Goal: Task Accomplishment & Management: Complete application form

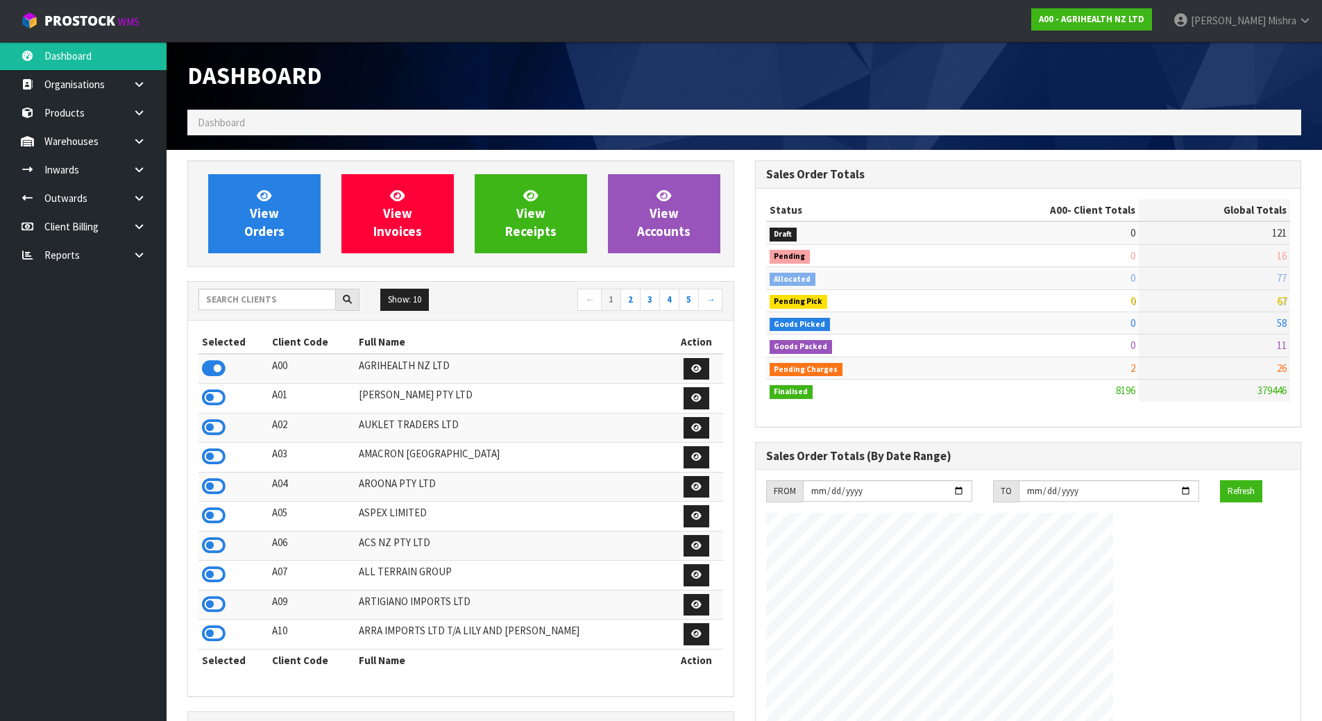
scroll to position [1051, 567]
click at [289, 293] on input "text" at bounding box center [266, 300] width 137 height 22
type input "13"
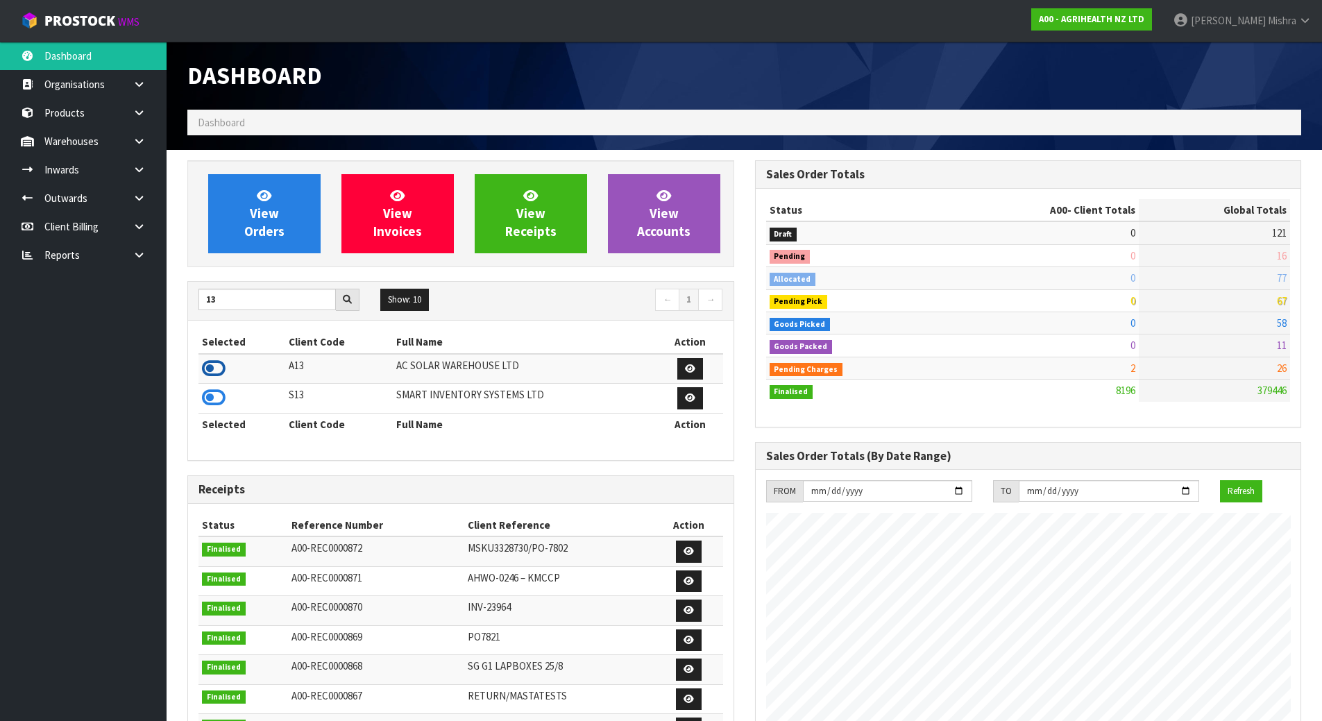
click at [219, 376] on icon at bounding box center [214, 368] width 24 height 21
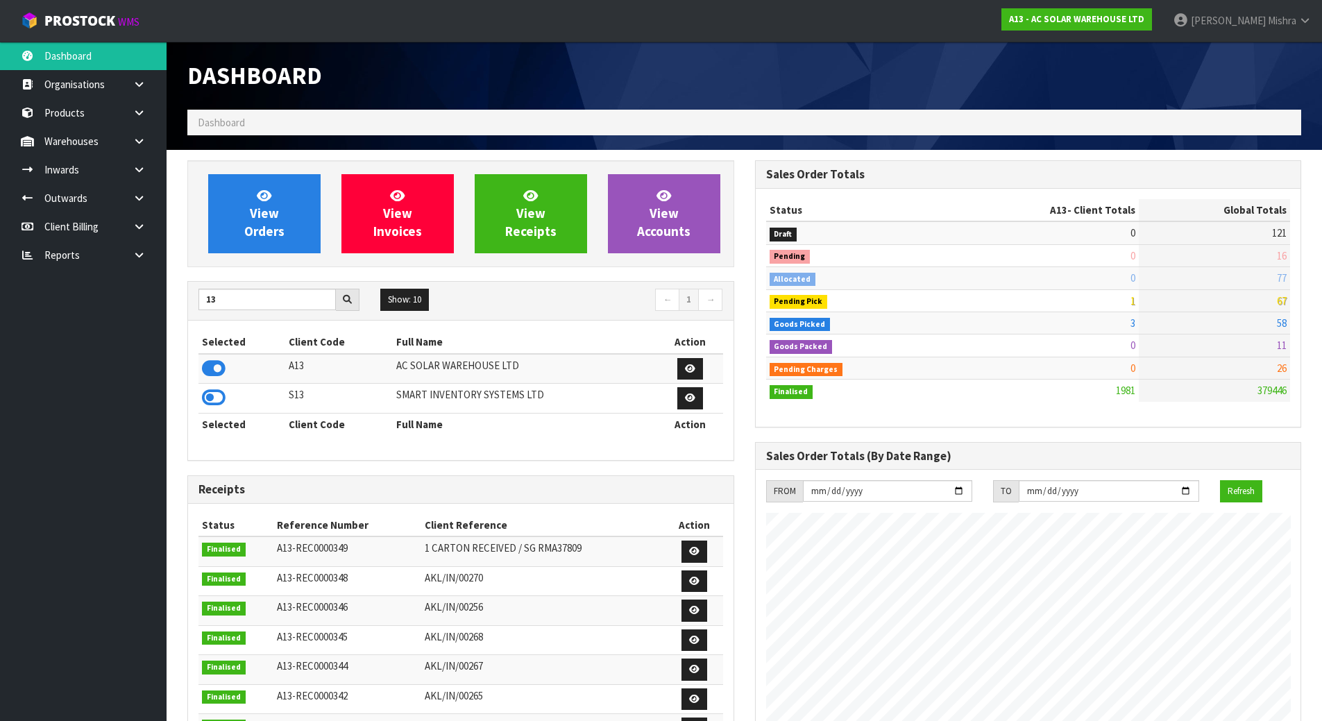
scroll to position [1110, 567]
click at [128, 172] on link at bounding box center [144, 169] width 44 height 28
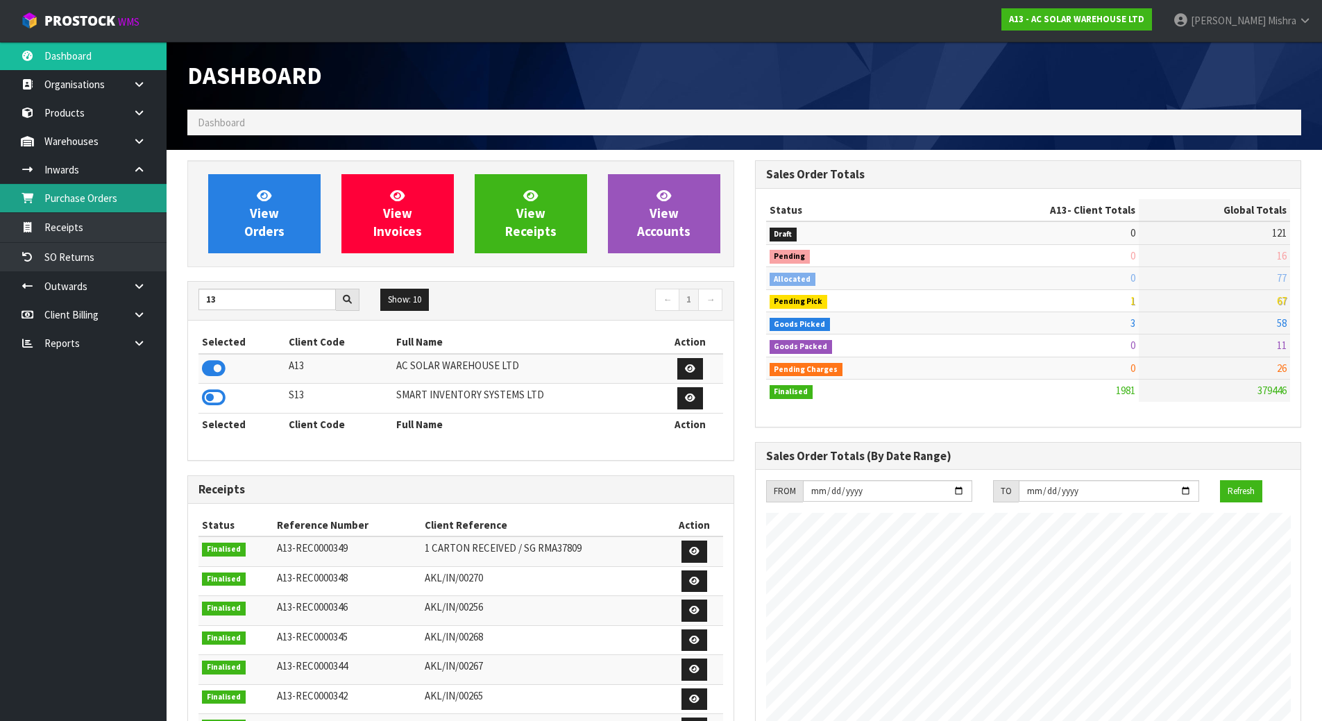
click at [121, 196] on link "Purchase Orders" at bounding box center [83, 198] width 167 height 28
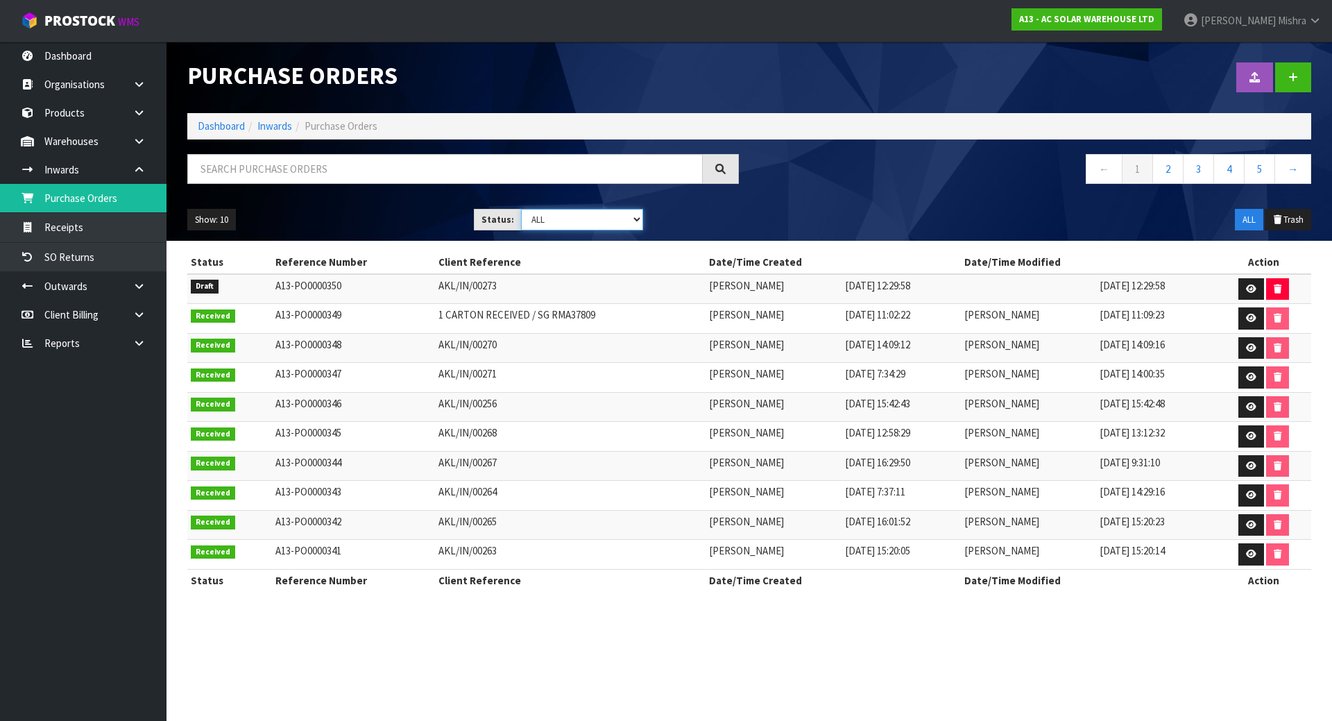
click at [571, 217] on select "Draft Pending Received Cancelled ALL" at bounding box center [582, 220] width 123 height 22
click at [521, 209] on select "Draft Pending Received Cancelled ALL" at bounding box center [582, 220] width 123 height 22
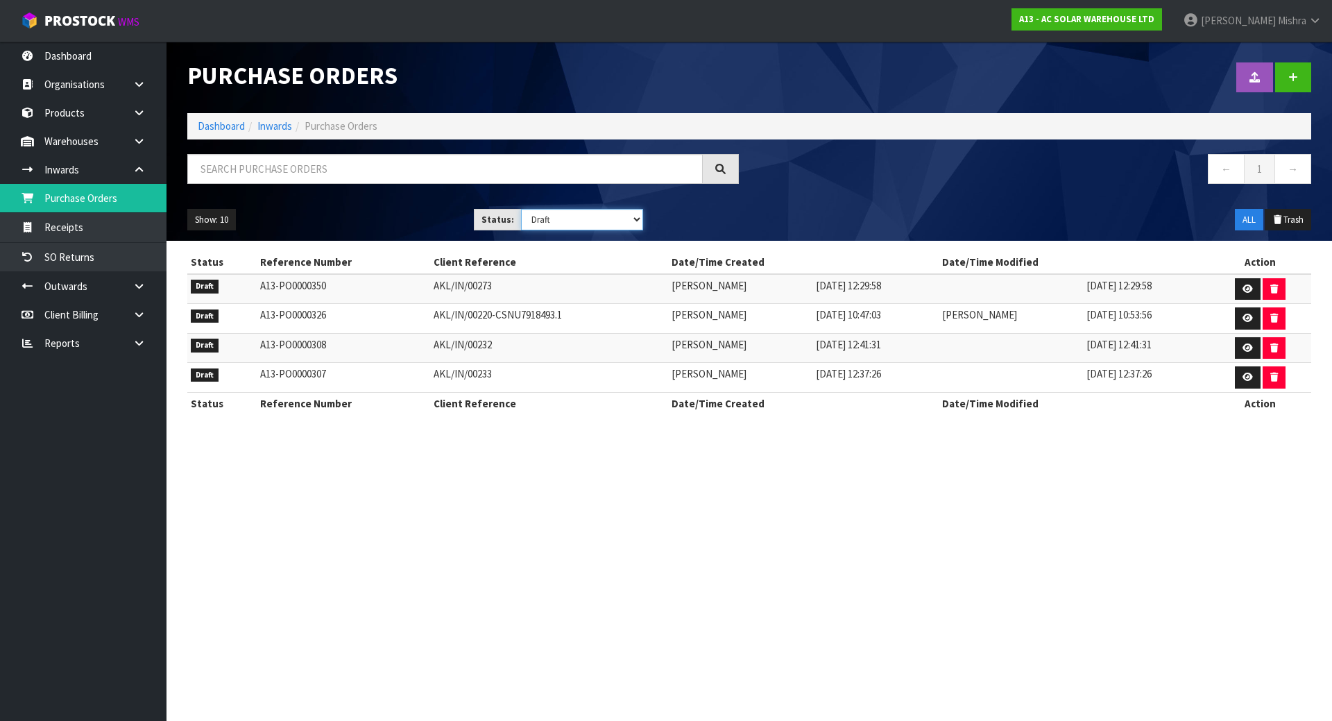
click at [598, 214] on select "Draft Pending Received Cancelled ALL" at bounding box center [582, 220] width 123 height 22
click at [521, 209] on select "Draft Pending Received Cancelled ALL" at bounding box center [582, 220] width 123 height 22
click at [611, 222] on select "Draft Pending Received Cancelled ALL" at bounding box center [582, 220] width 123 height 22
select select "string:ALL"
click at [521, 209] on select "Draft Pending Received Cancelled ALL" at bounding box center [582, 220] width 123 height 22
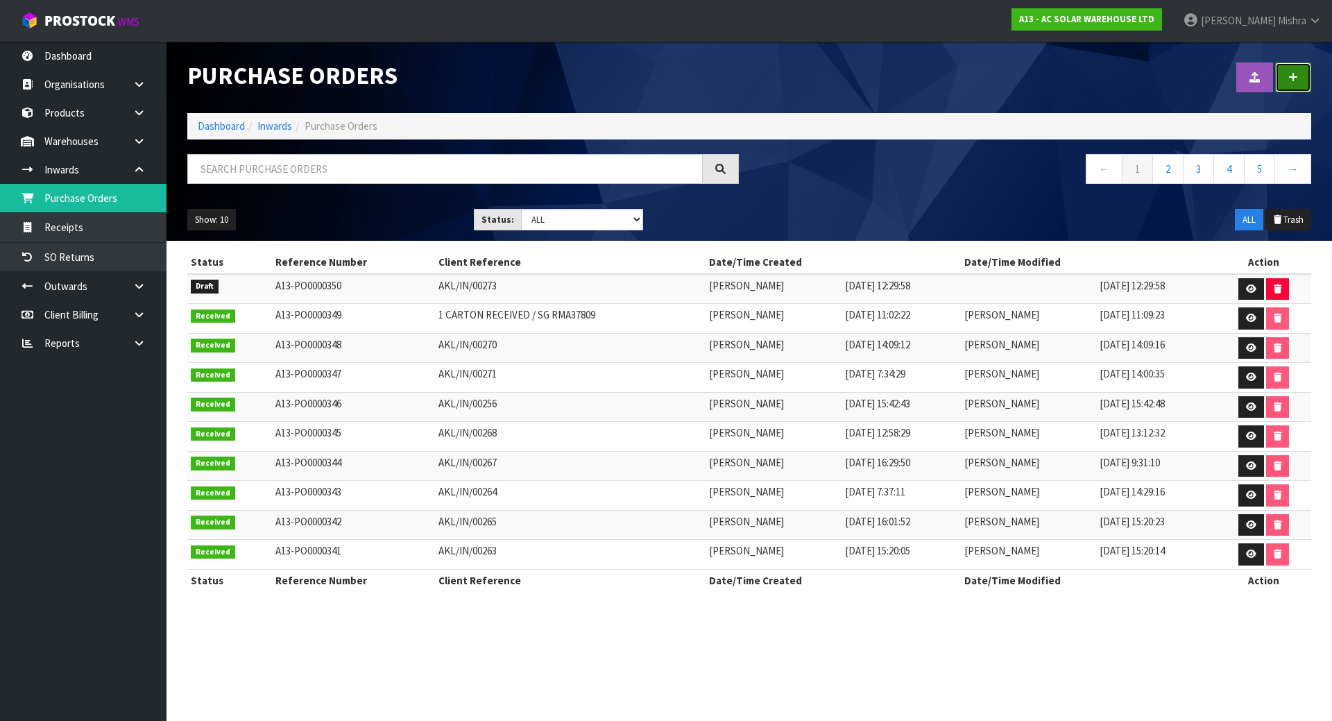
click at [1288, 80] on link at bounding box center [1293, 77] width 36 height 30
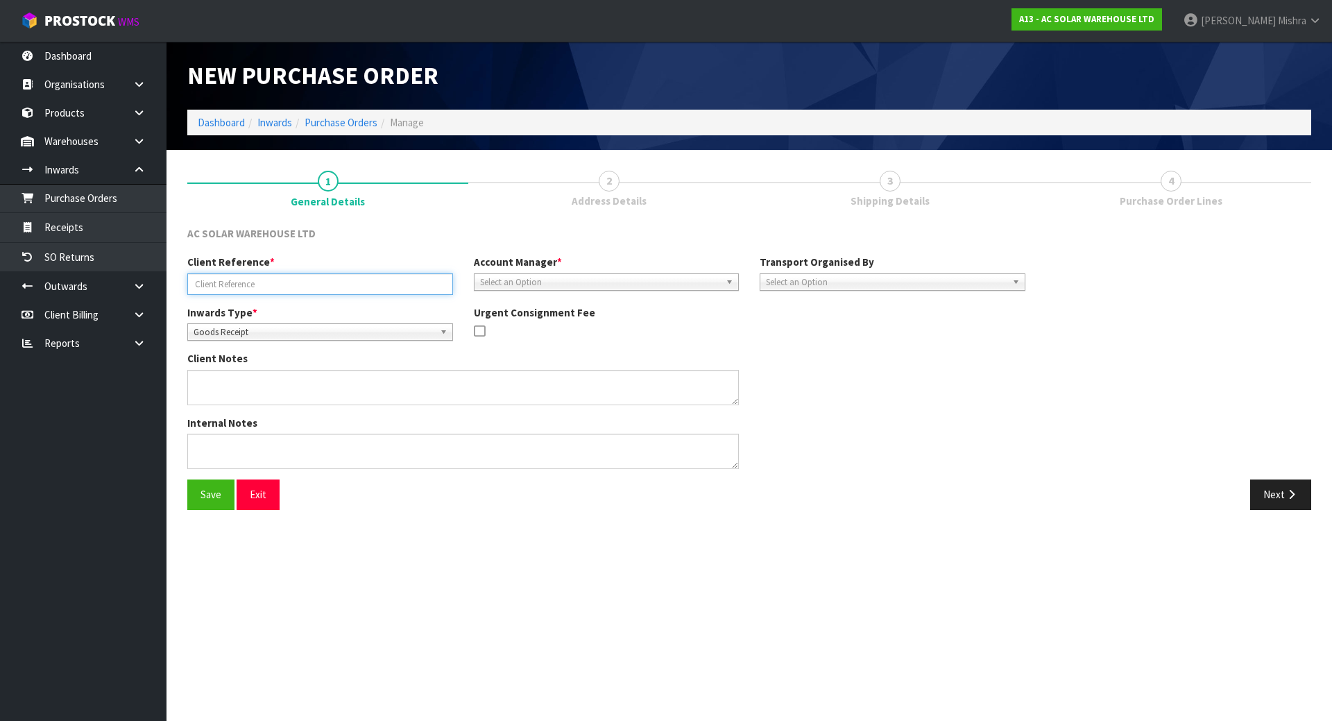
click at [212, 284] on input "text" at bounding box center [320, 284] width 266 height 22
paste input "AKL/IN/00274"
type input "AKL/IN/00274"
click at [529, 291] on div "Select an Option" at bounding box center [607, 281] width 266 height 17
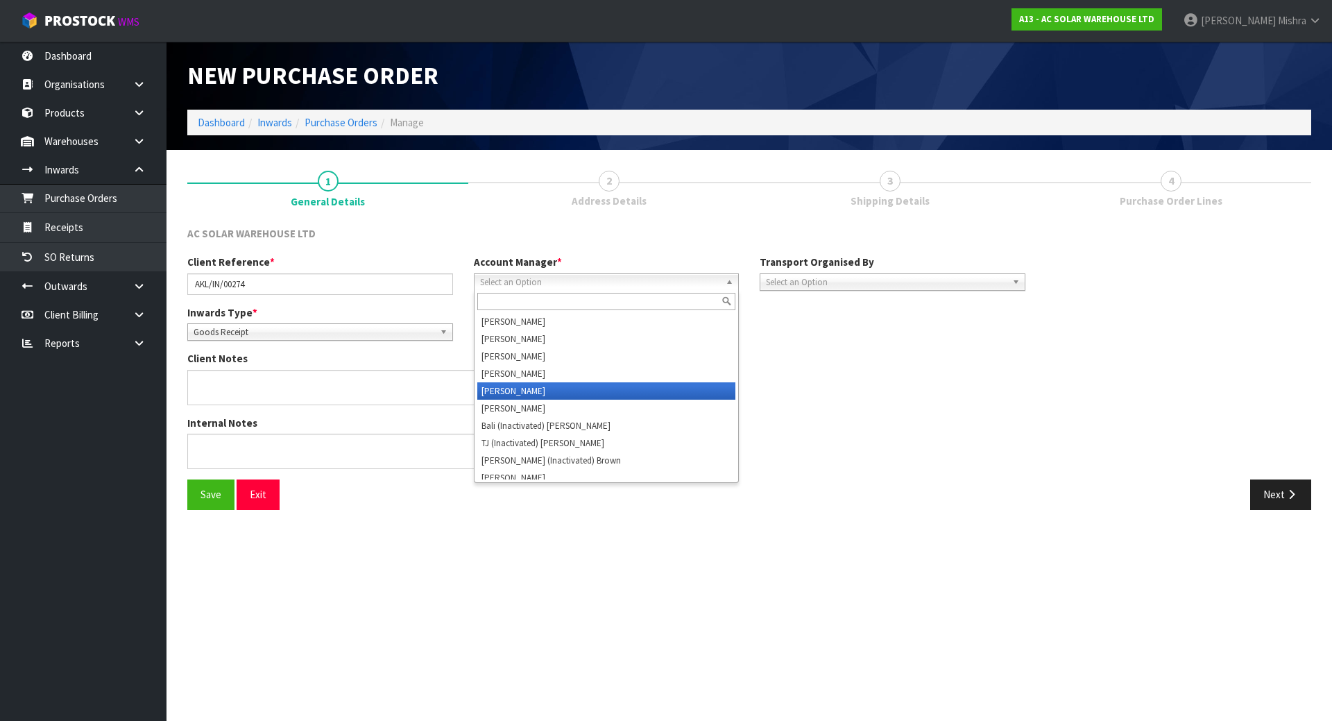
click at [559, 395] on li "[PERSON_NAME]" at bounding box center [606, 390] width 259 height 17
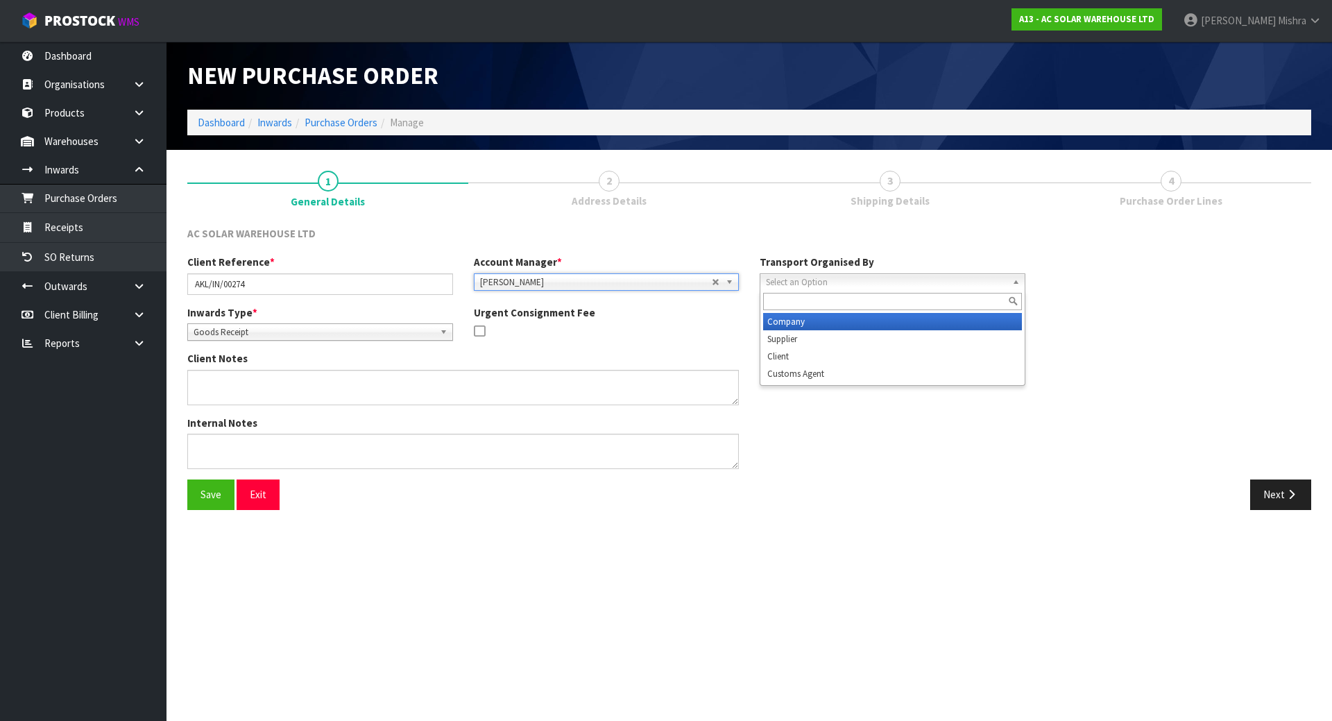
click at [872, 274] on span "Select an Option" at bounding box center [886, 282] width 241 height 17
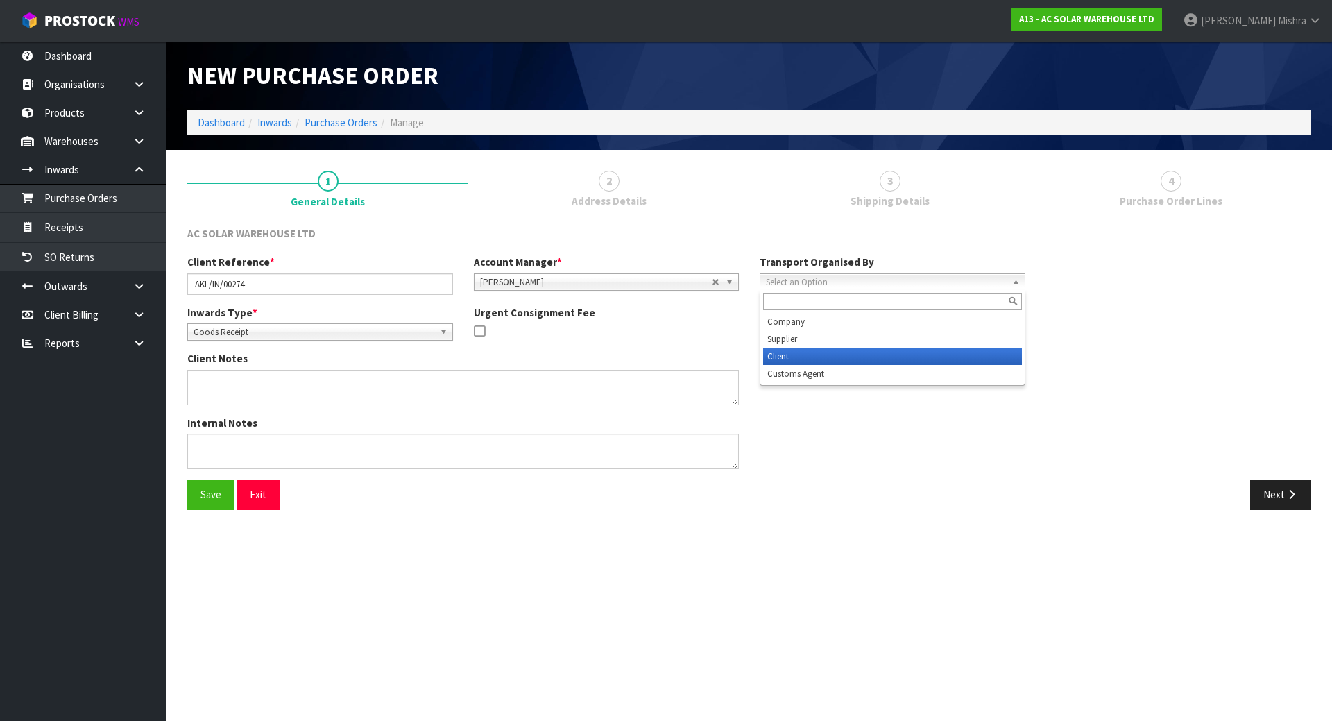
click at [900, 356] on li "Client" at bounding box center [892, 356] width 259 height 17
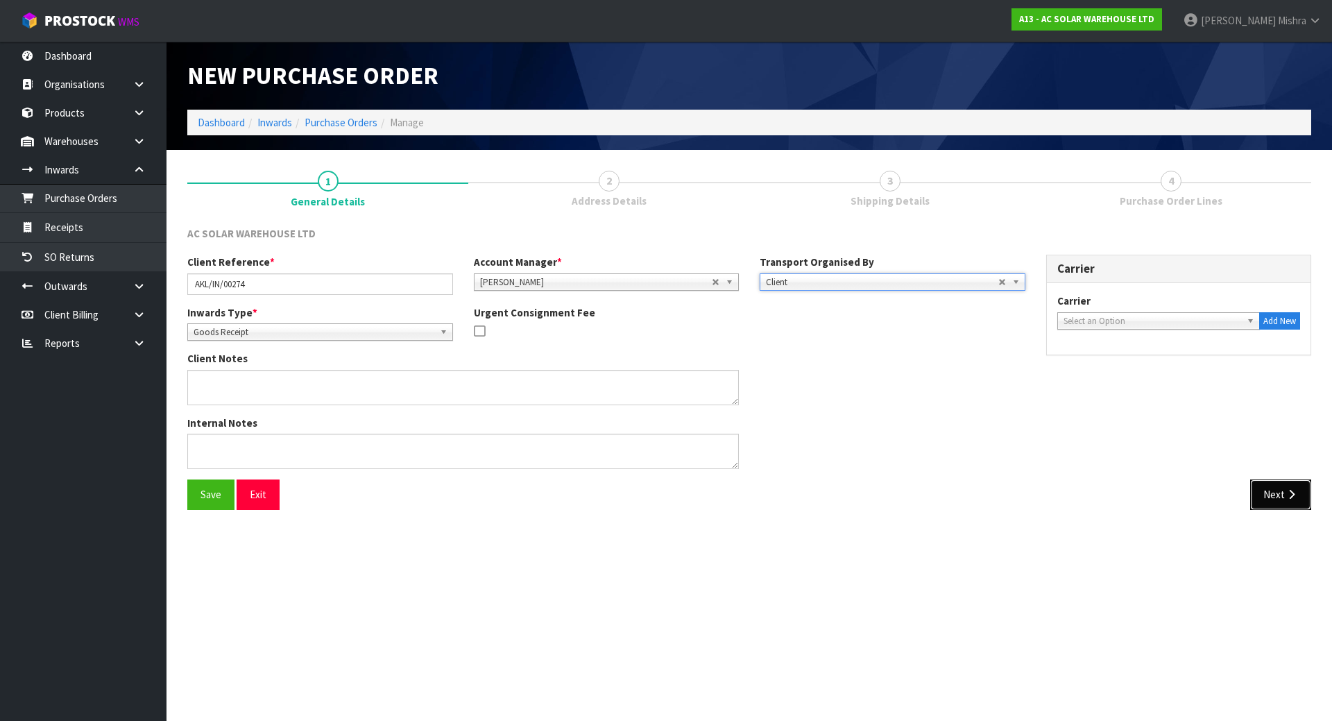
click at [1291, 498] on icon "button" at bounding box center [1291, 494] width 13 height 10
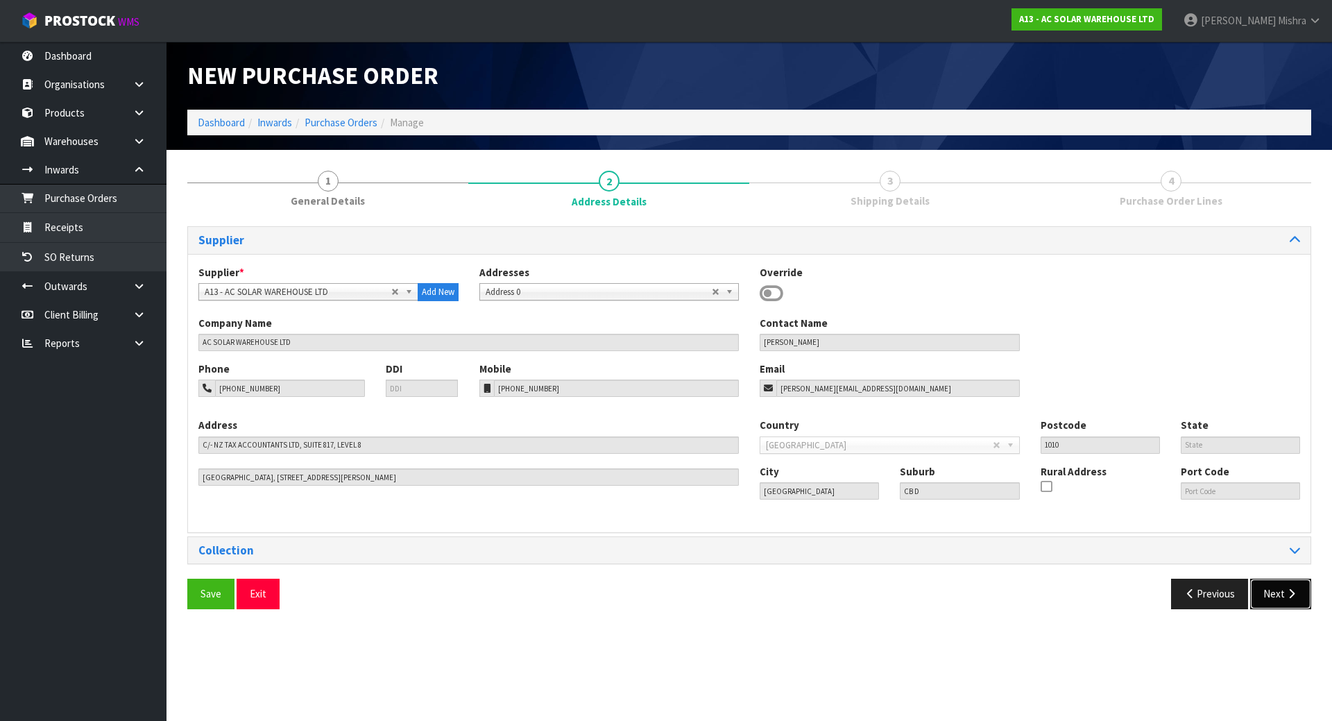
click at [1279, 597] on button "Next" at bounding box center [1280, 594] width 61 height 30
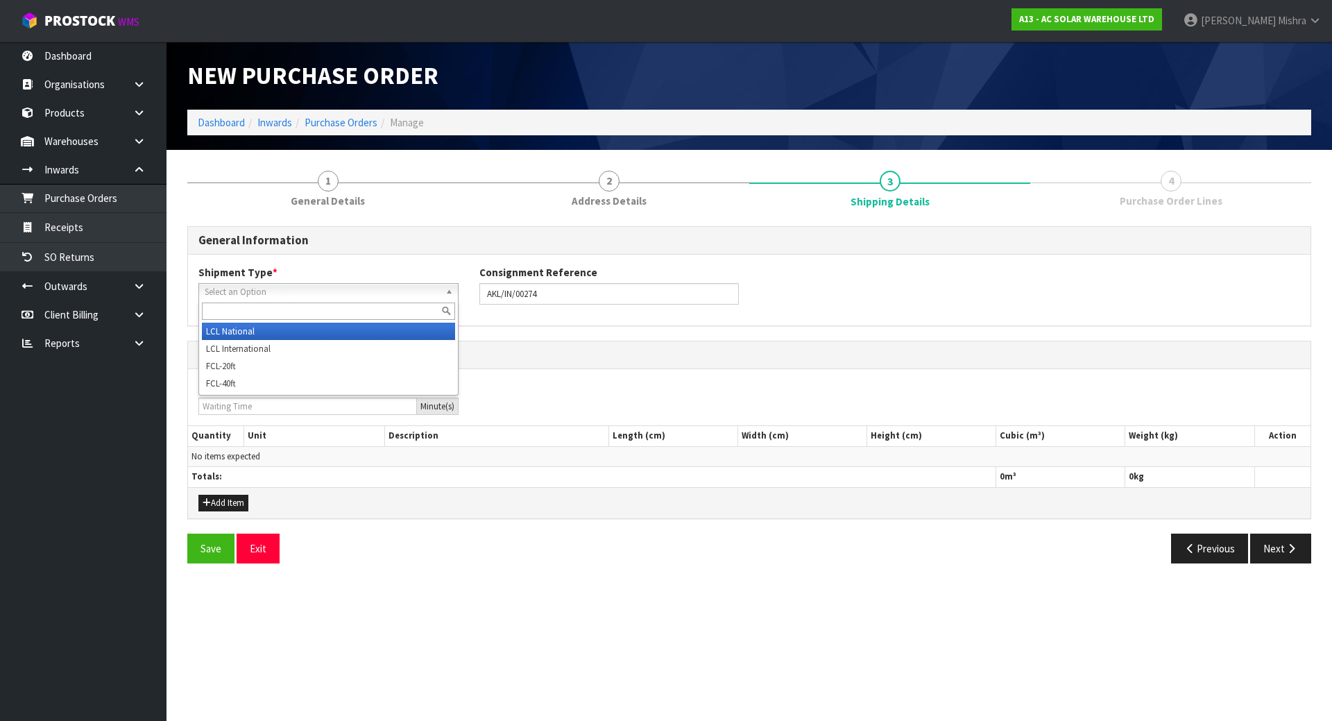
click at [318, 298] on span "Select an Option" at bounding box center [322, 292] width 235 height 17
click at [312, 331] on li "LCL National" at bounding box center [328, 331] width 253 height 17
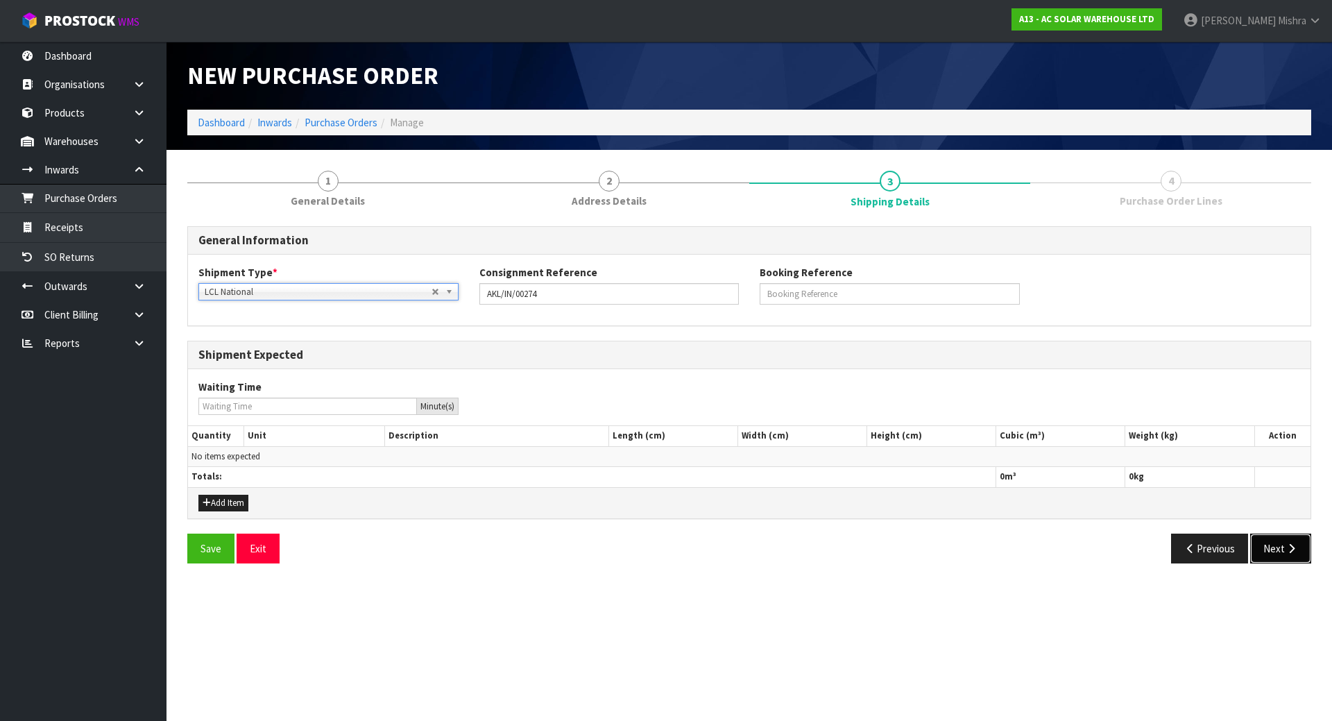
click at [1277, 543] on button "Next" at bounding box center [1280, 549] width 61 height 30
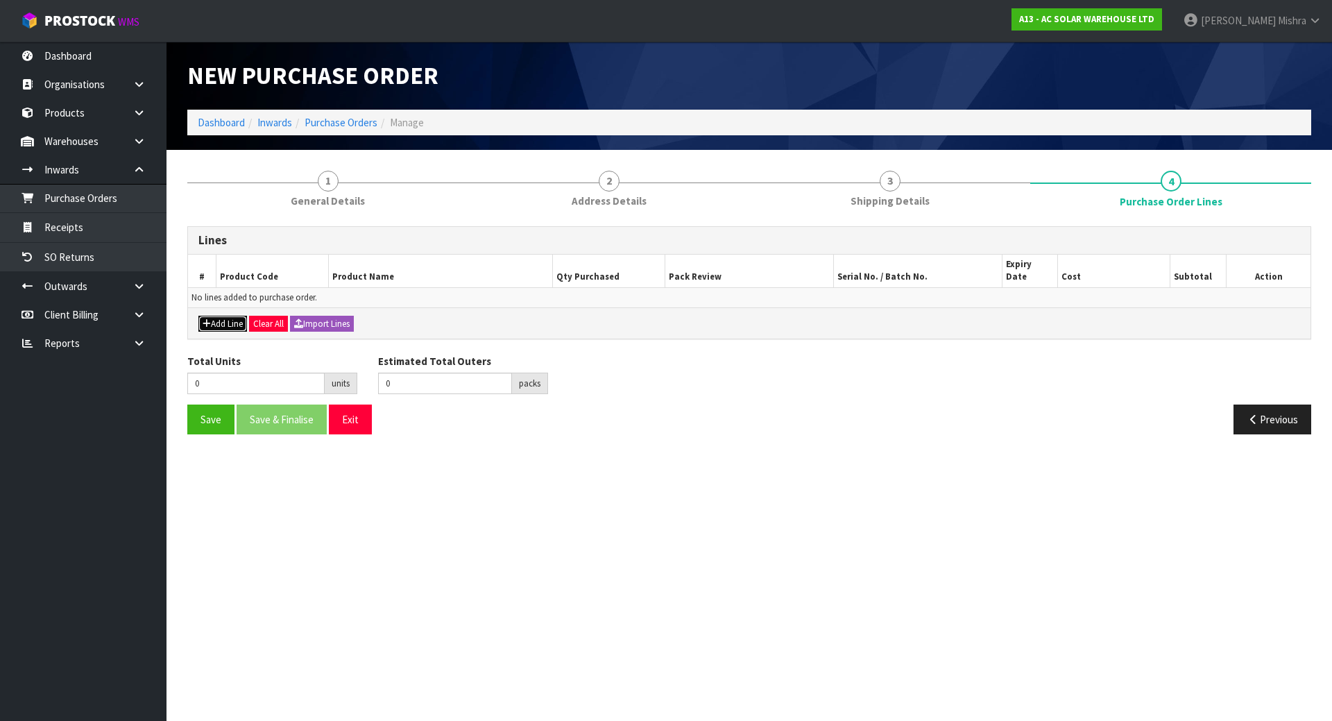
click at [229, 316] on button "Add Line" at bounding box center [222, 324] width 49 height 17
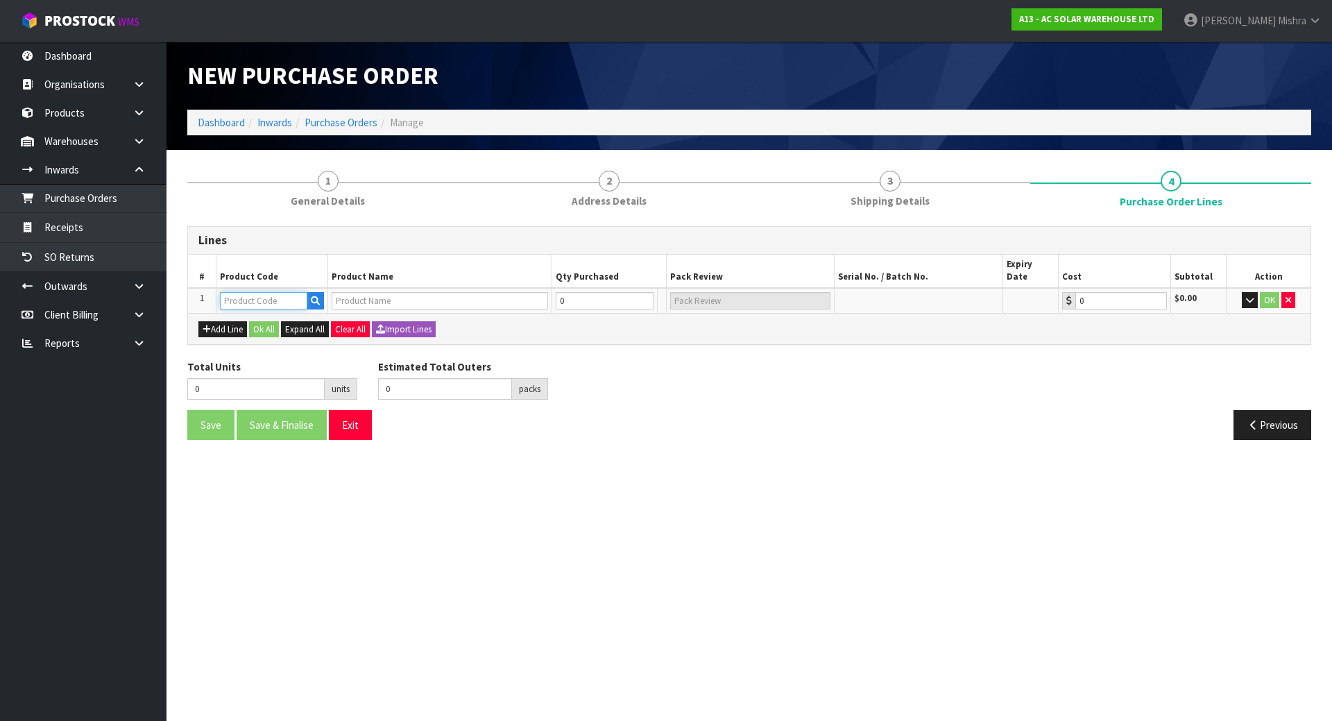
drag, startPoint x: 260, startPoint y: 282, endPoint x: 292, endPoint y: 229, distance: 62.2
click at [262, 292] on input "text" at bounding box center [263, 300] width 87 height 17
type input "4150"
type input "SOLAREDGE S500 POWER OPTIMISER WITH 0.10M INPUT S500-1GM4MRM"
type input "0.00"
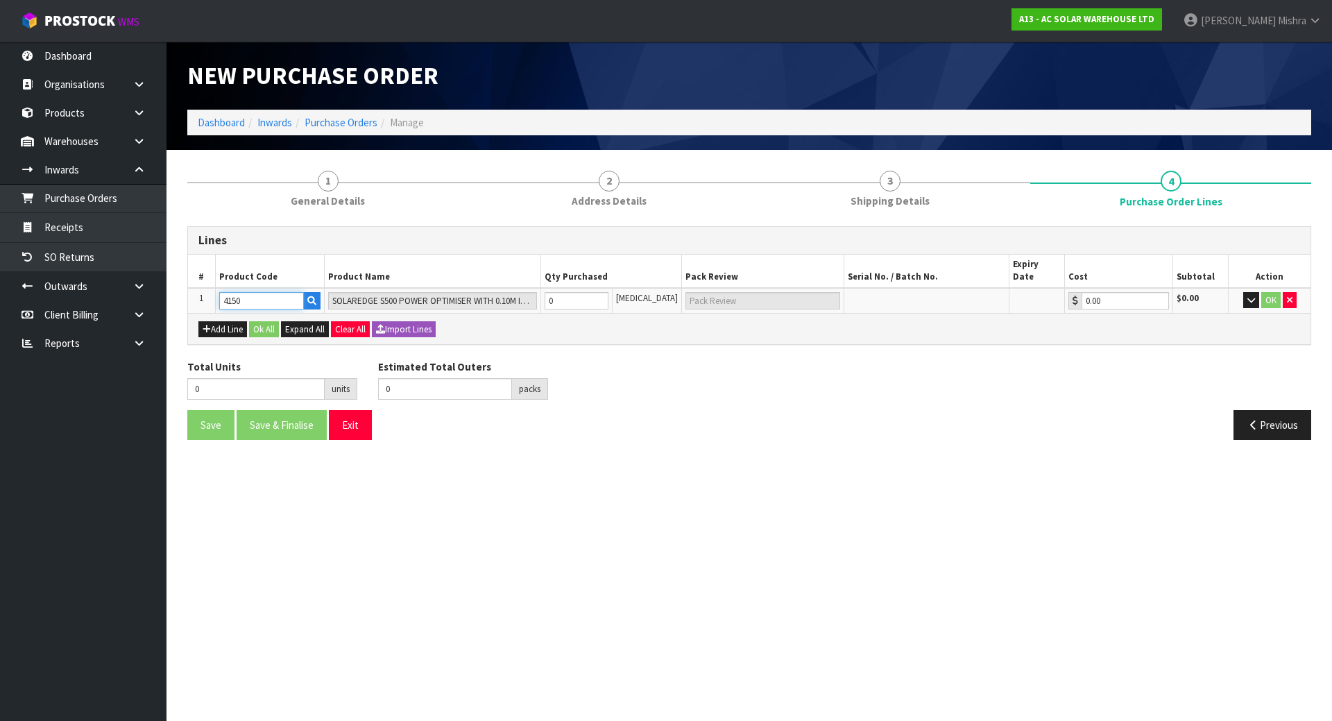
type input "4150"
drag, startPoint x: 572, startPoint y: 294, endPoint x: 549, endPoint y: 293, distance: 22.9
click at [549, 293] on tr "1 4150 SOLAREDGE S500 POWER OPTIMISER WITH 0.10M INPUT S500-1GM4MRM 0 [MEDICAL_…" at bounding box center [749, 301] width 1123 height 26
type input "1"
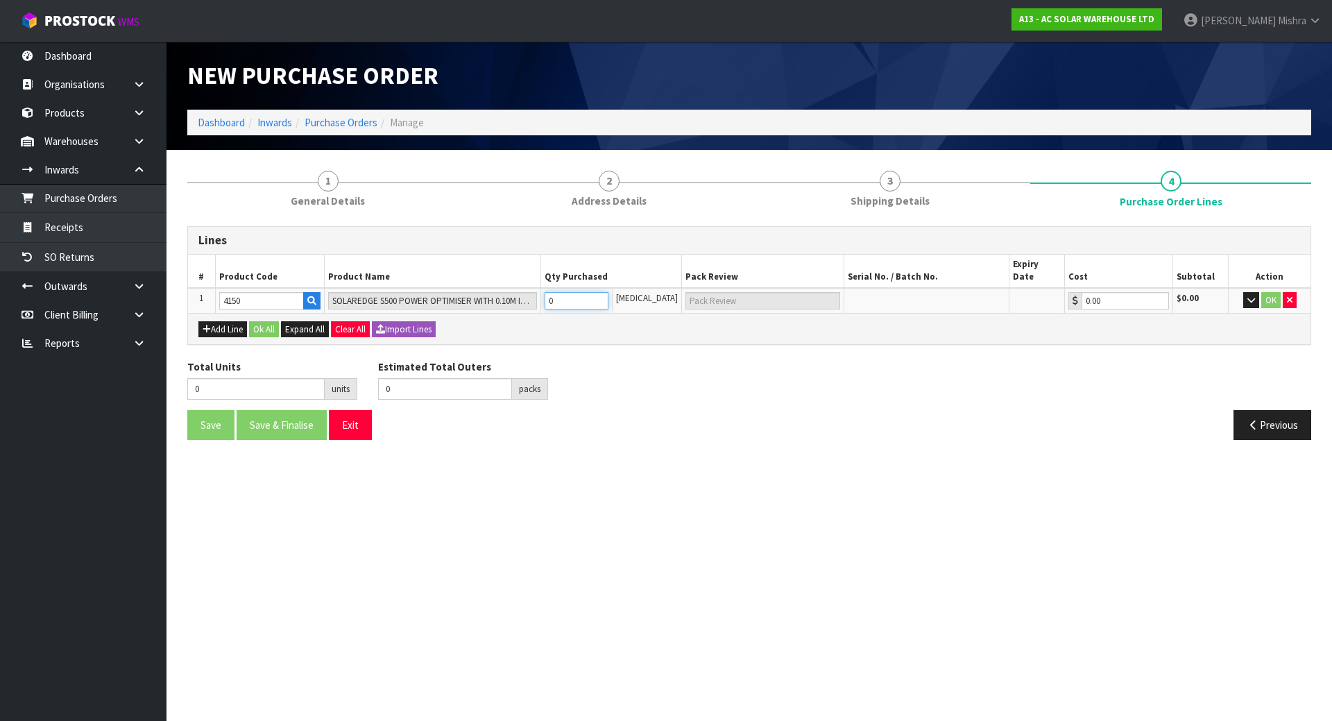
type input "1 [MEDICAL_DATA]"
type input "10"
type input "10 [MEDICAL_DATA]"
type input "10"
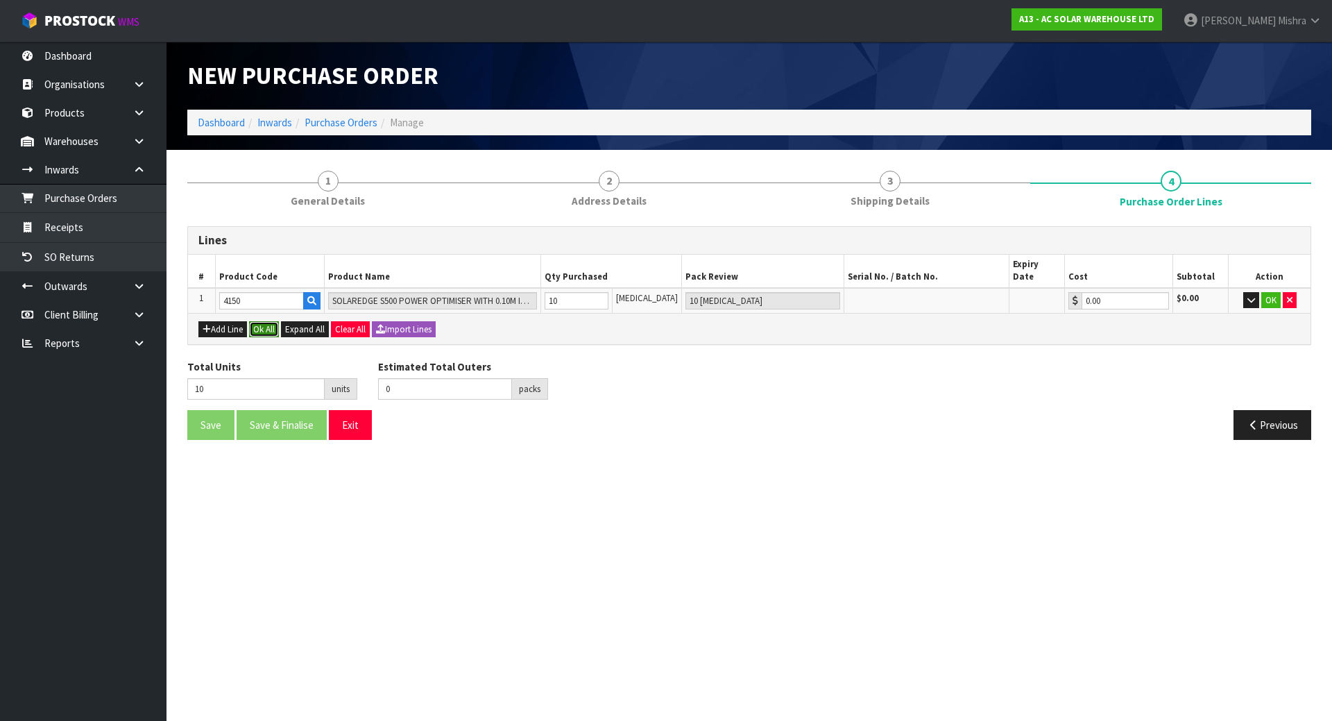
click at [259, 321] on button "Ok All" at bounding box center [264, 329] width 30 height 17
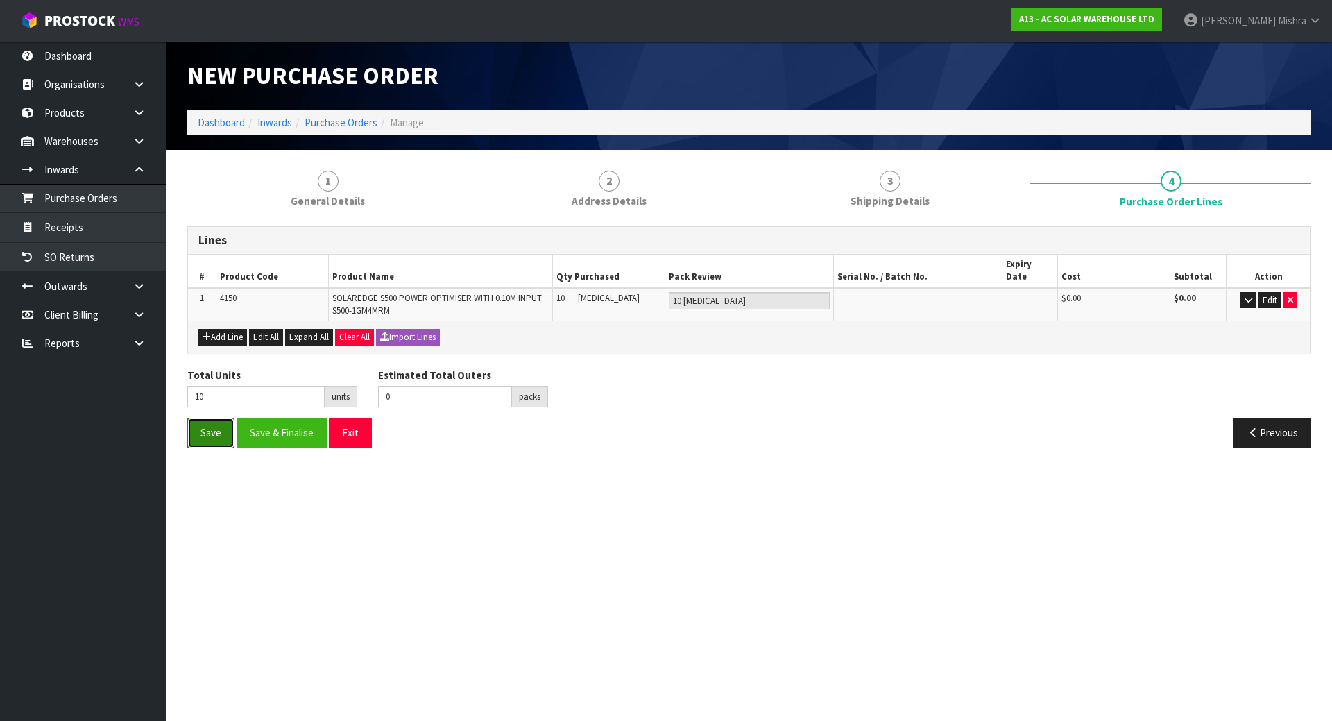
click at [205, 427] on button "Save" at bounding box center [210, 433] width 47 height 30
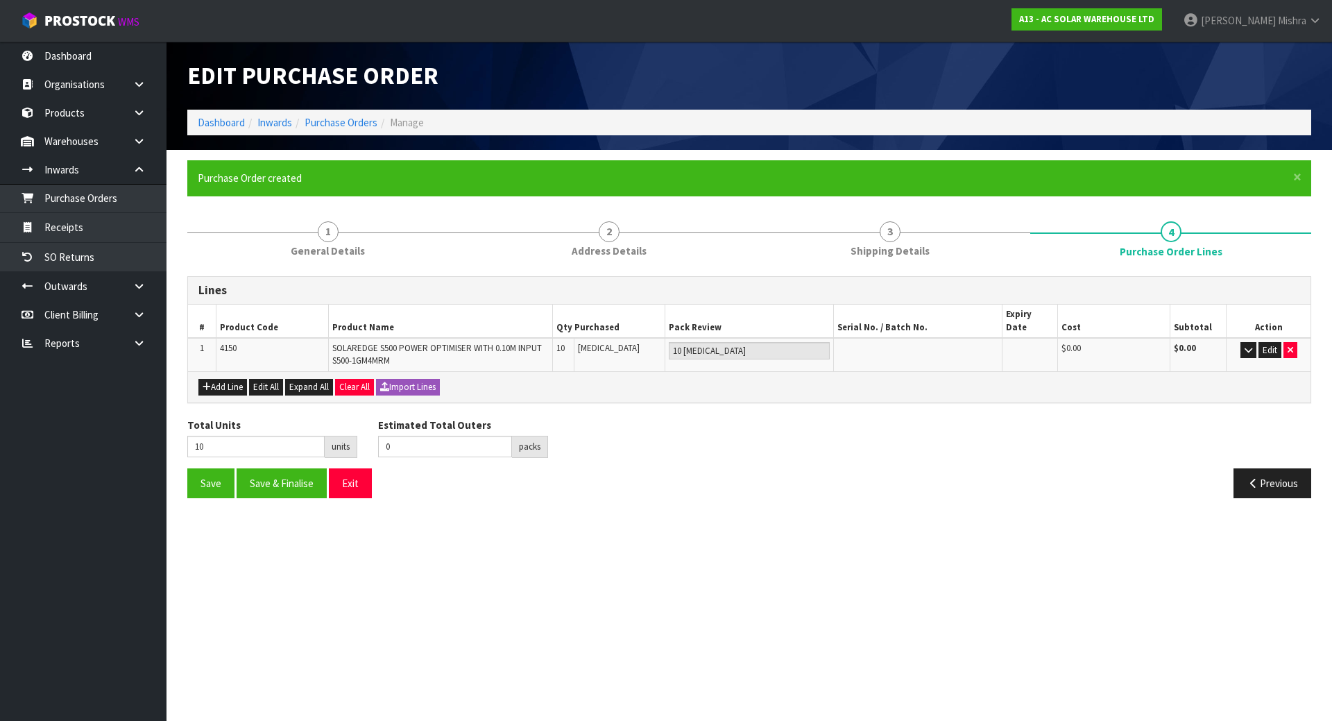
type input "0"
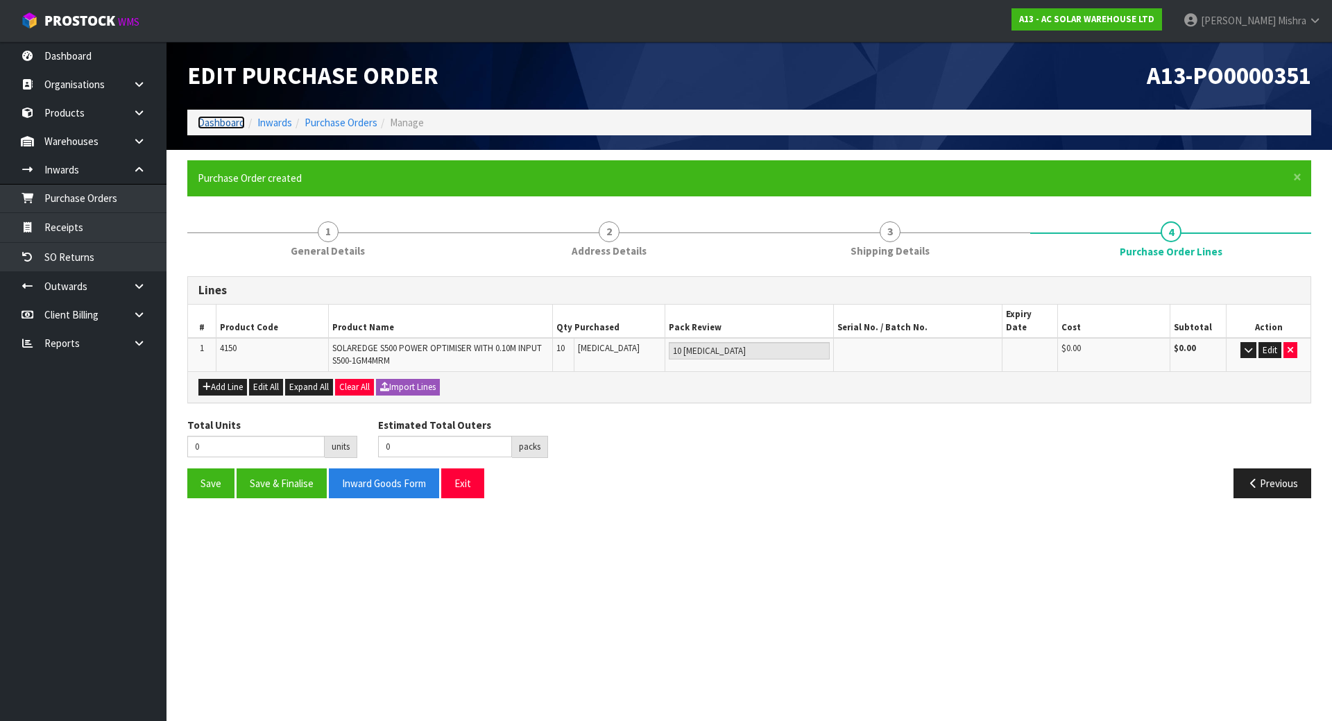
click at [225, 119] on link "Dashboard" at bounding box center [221, 122] width 47 height 13
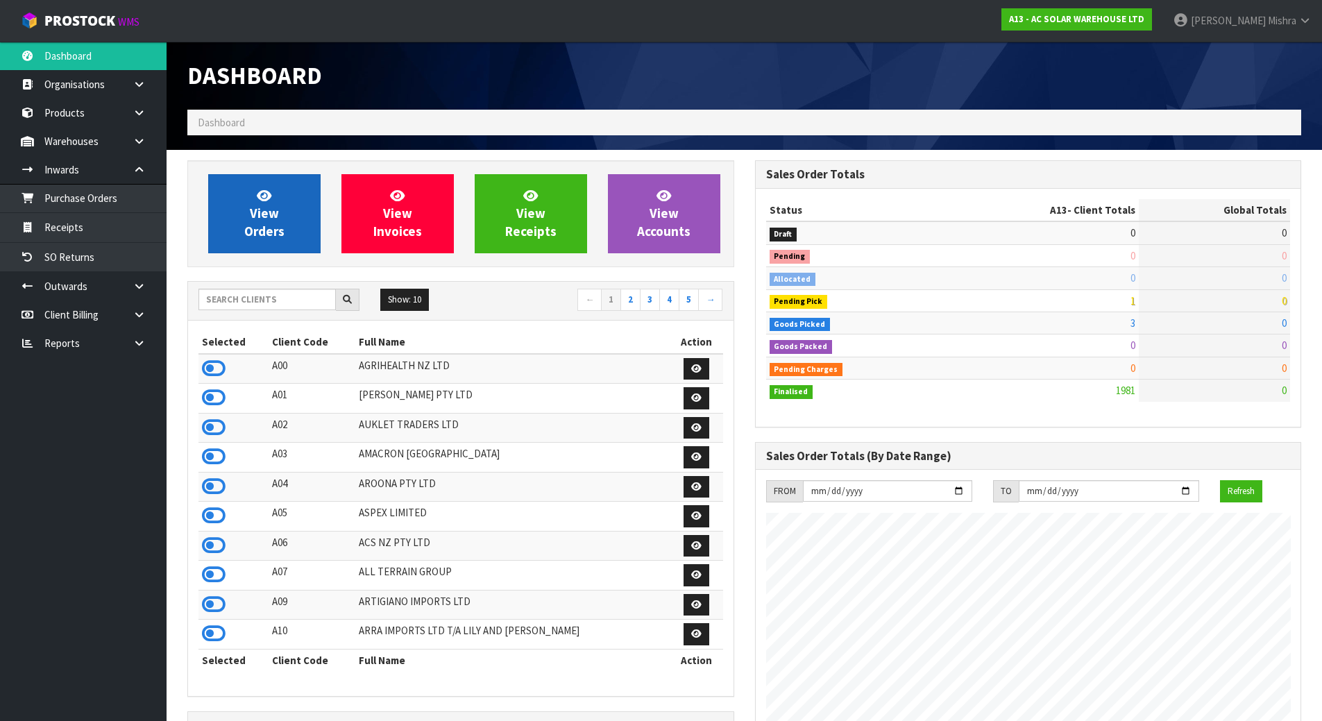
scroll to position [1110, 567]
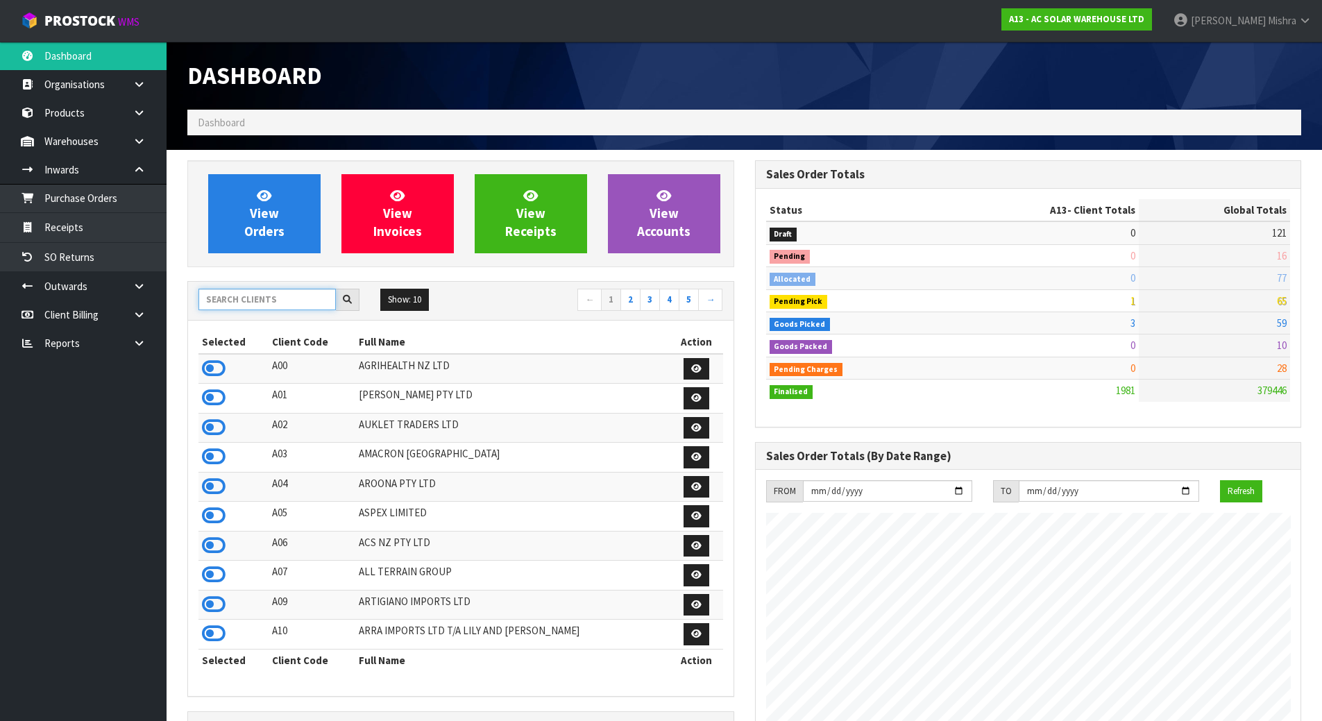
click at [224, 307] on input "text" at bounding box center [266, 300] width 137 height 22
type input "D04"
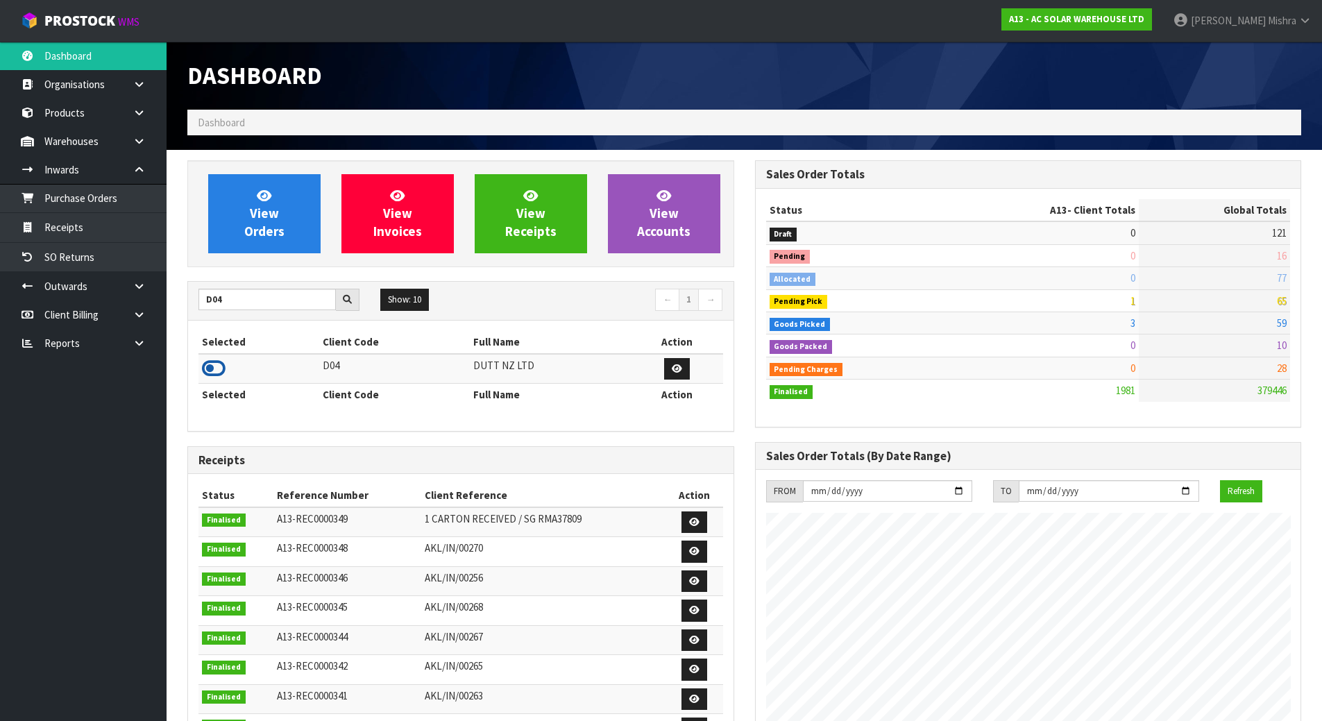
drag, startPoint x: 212, startPoint y: 355, endPoint x: 212, endPoint y: 367, distance: 11.8
click at [212, 357] on td at bounding box center [258, 369] width 121 height 30
click at [212, 367] on icon at bounding box center [214, 368] width 24 height 21
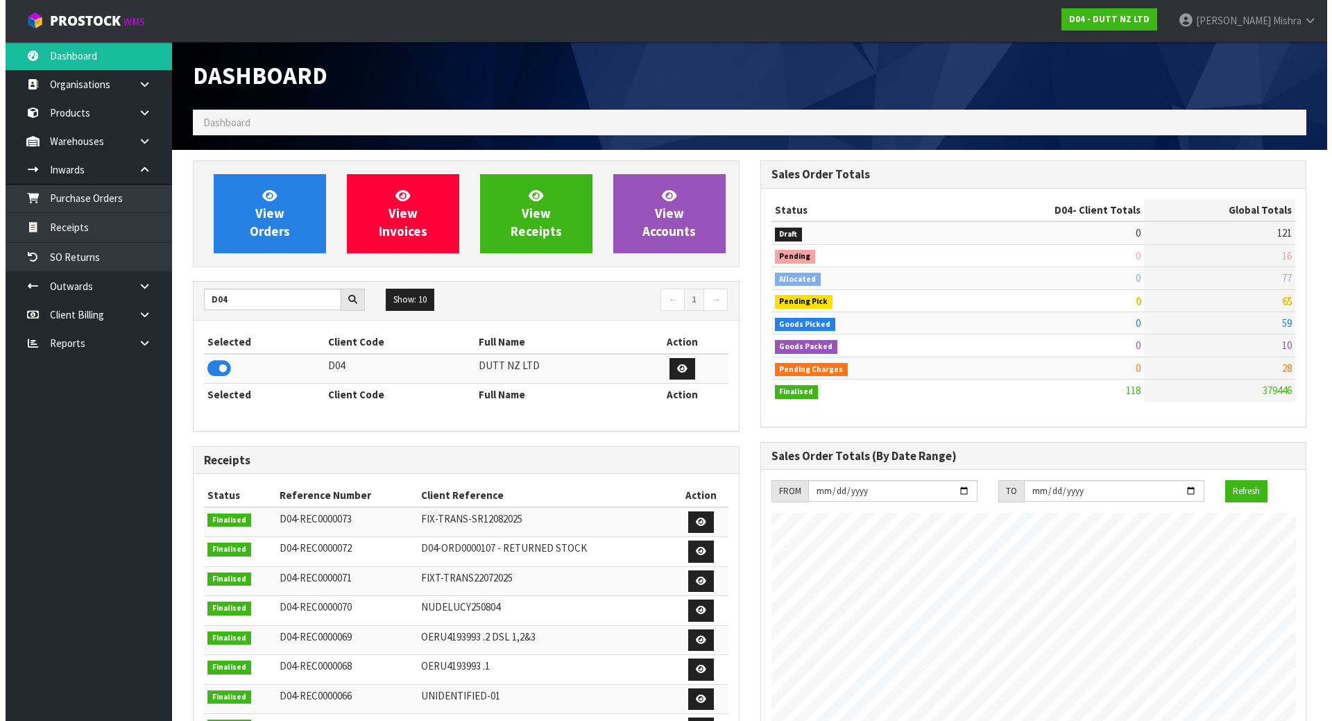
scroll to position [849, 567]
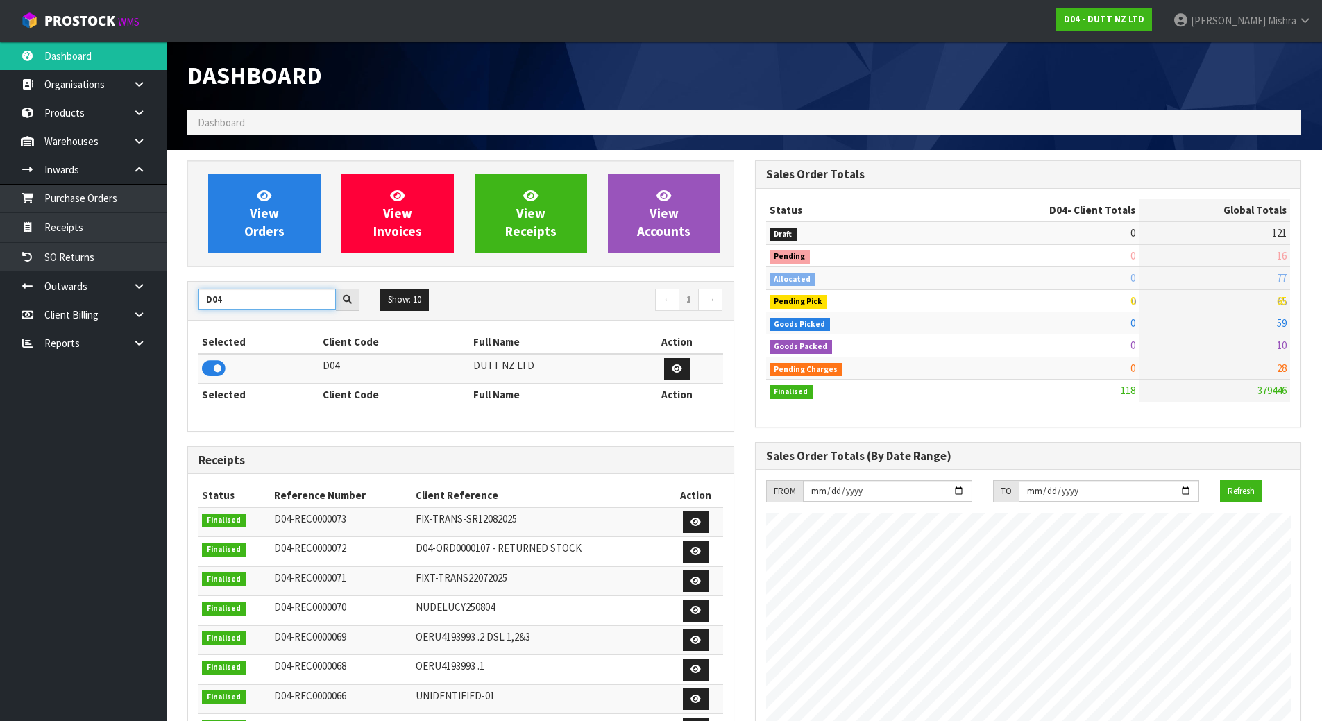
click at [239, 298] on input "D04" at bounding box center [266, 300] width 137 height 22
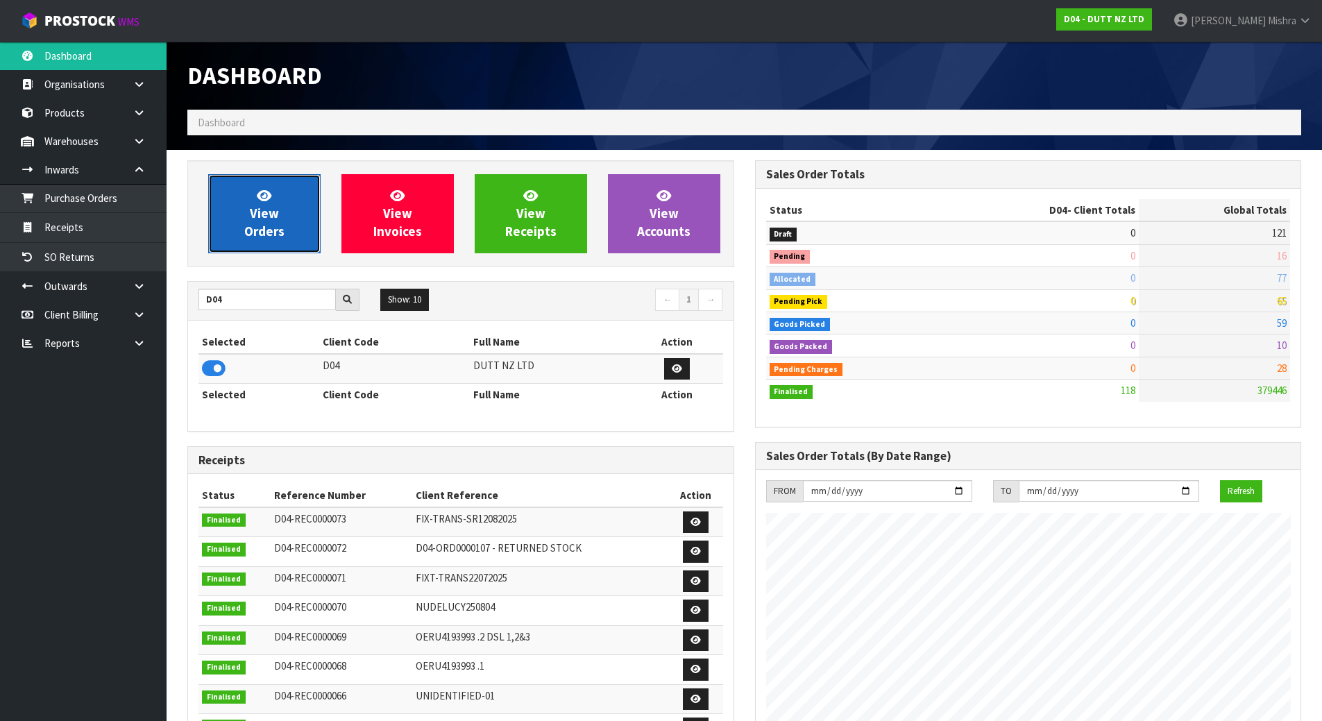
click at [246, 232] on span "View Orders" at bounding box center [264, 213] width 40 height 52
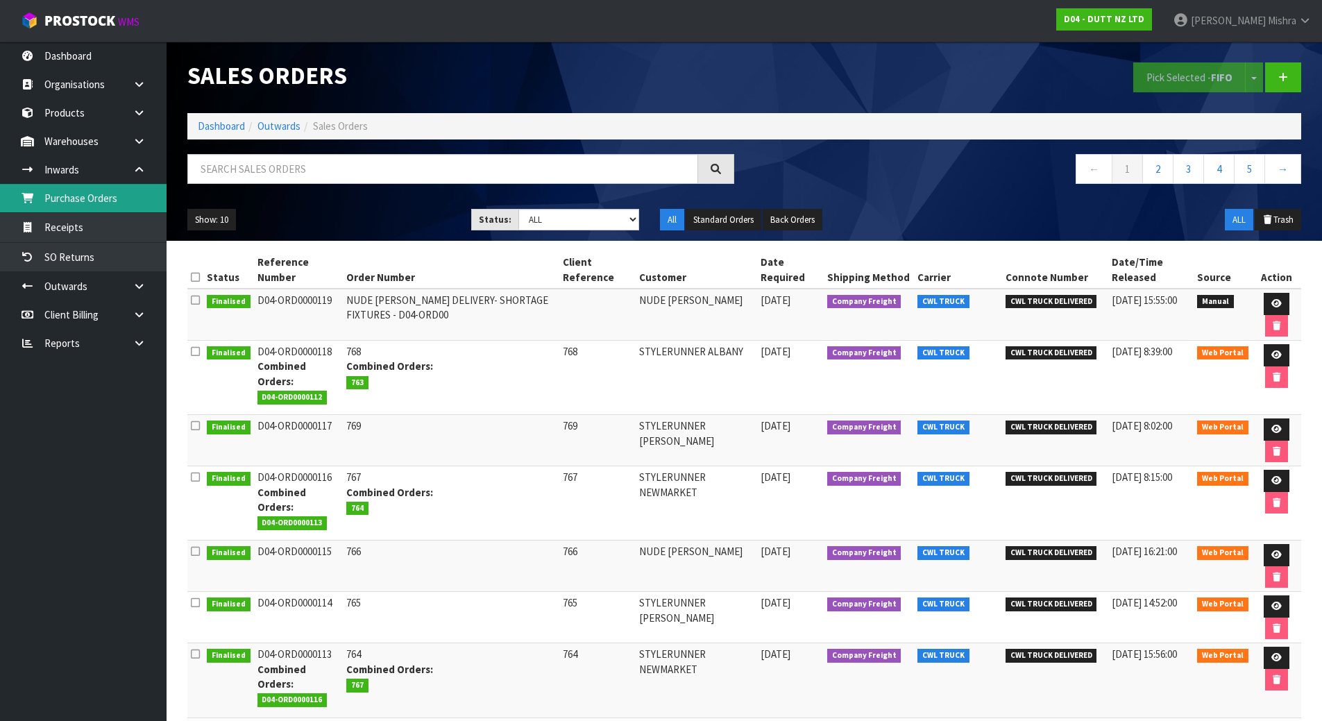
click at [88, 187] on link "Purchase Orders" at bounding box center [83, 198] width 167 height 28
